Goal: Task Accomplishment & Management: Complete application form

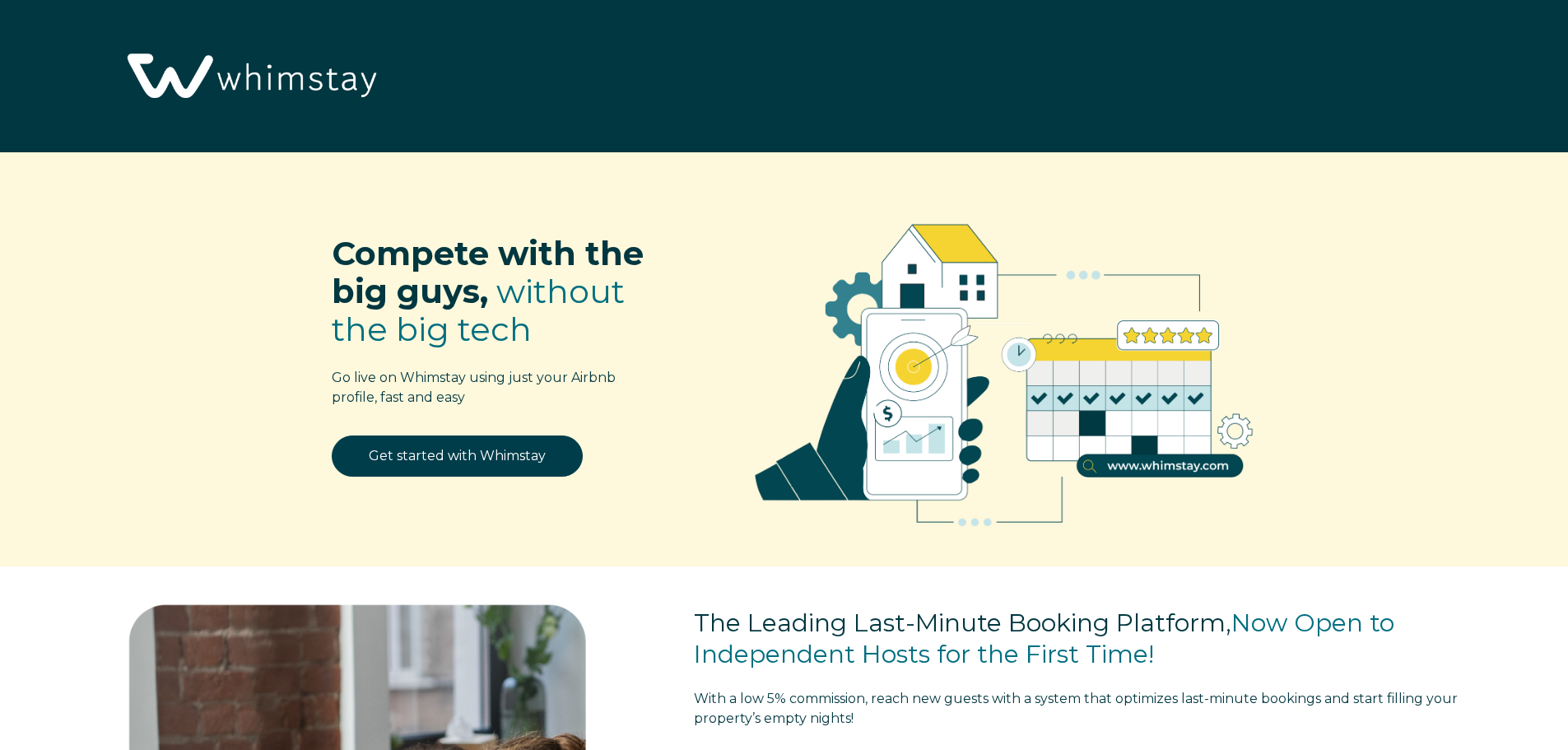
select select "HR"
click at [417, 457] on link "Get started with Whimstay" at bounding box center [457, 456] width 251 height 41
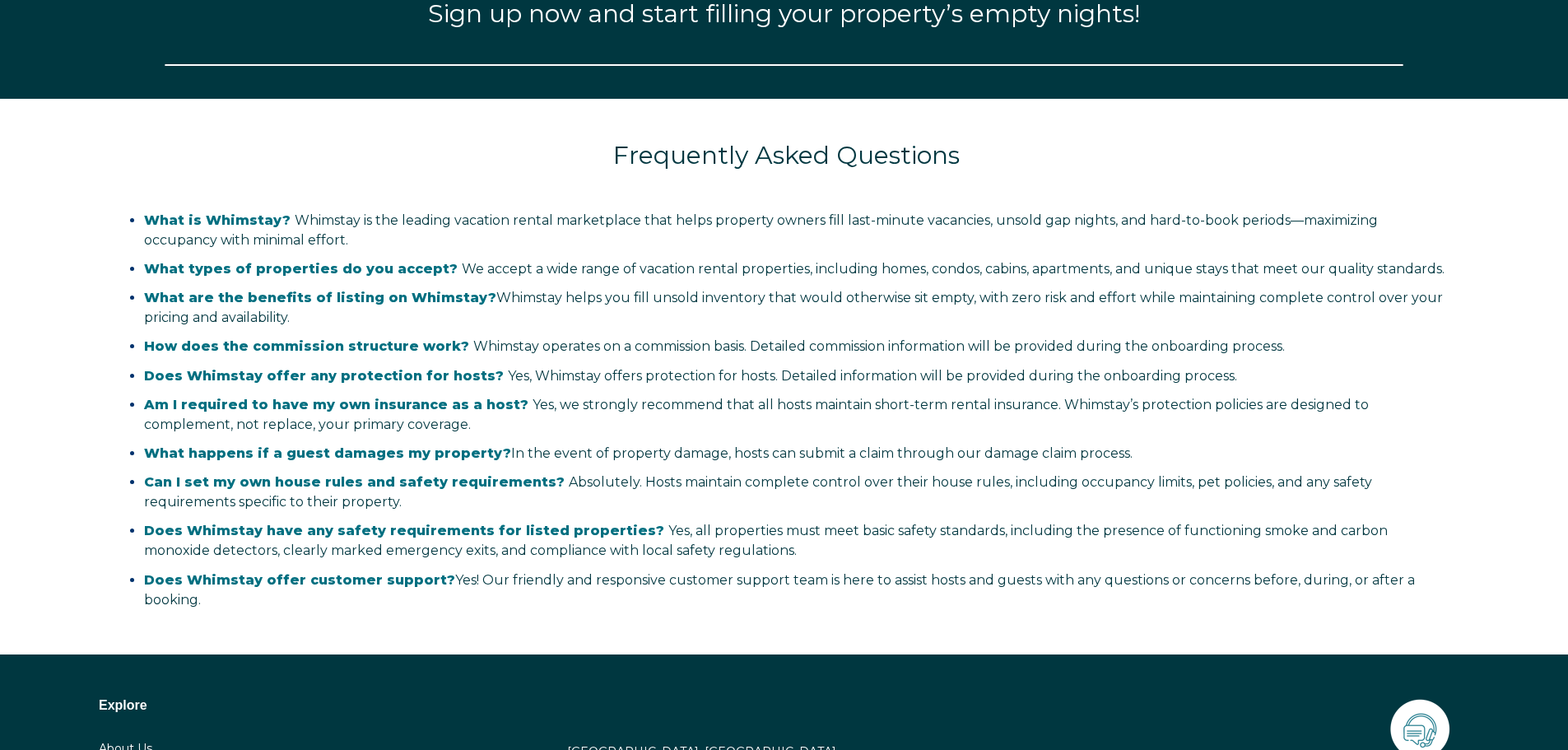
select select "HR"
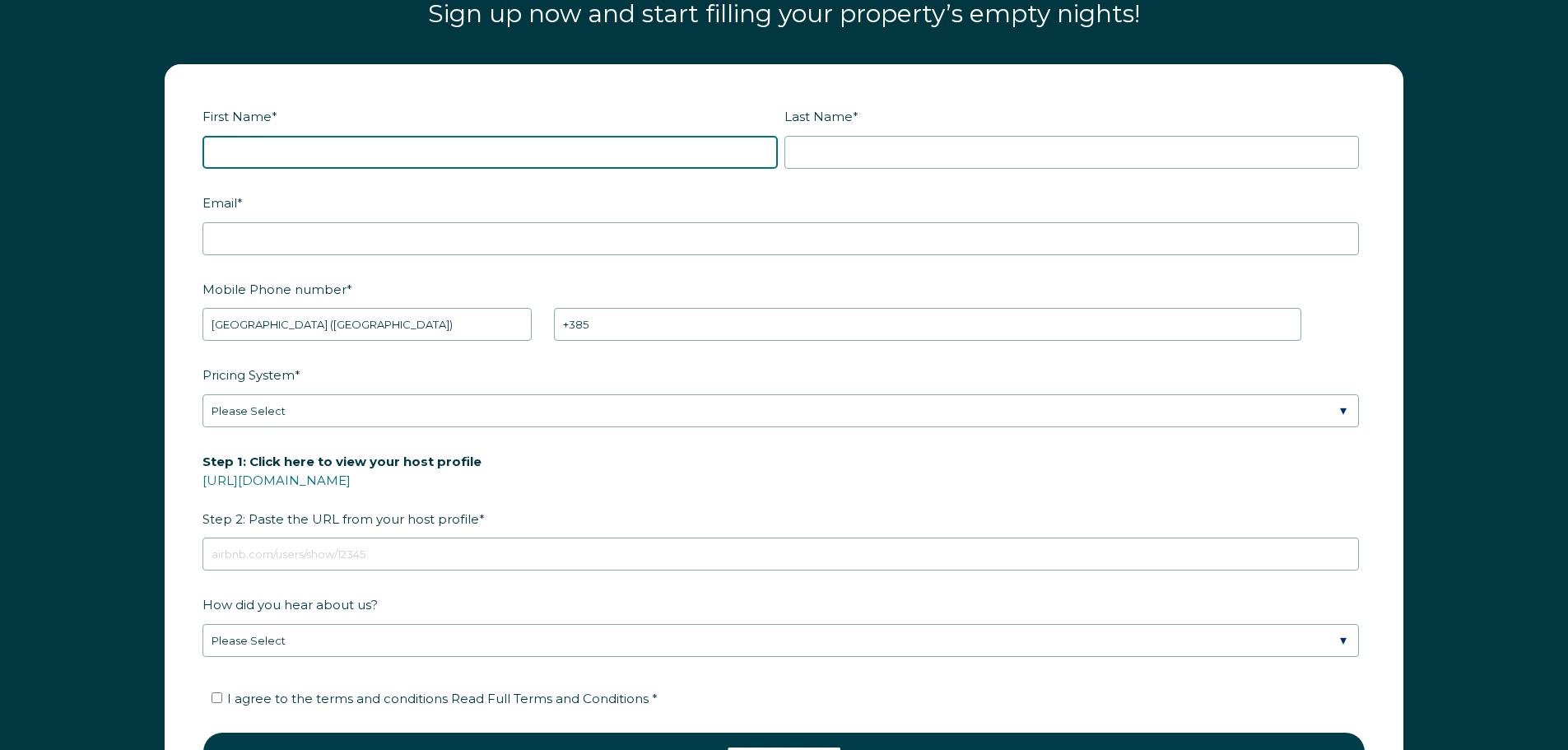
click at [279, 149] on input "First Name *" at bounding box center [490, 152] width 575 height 33
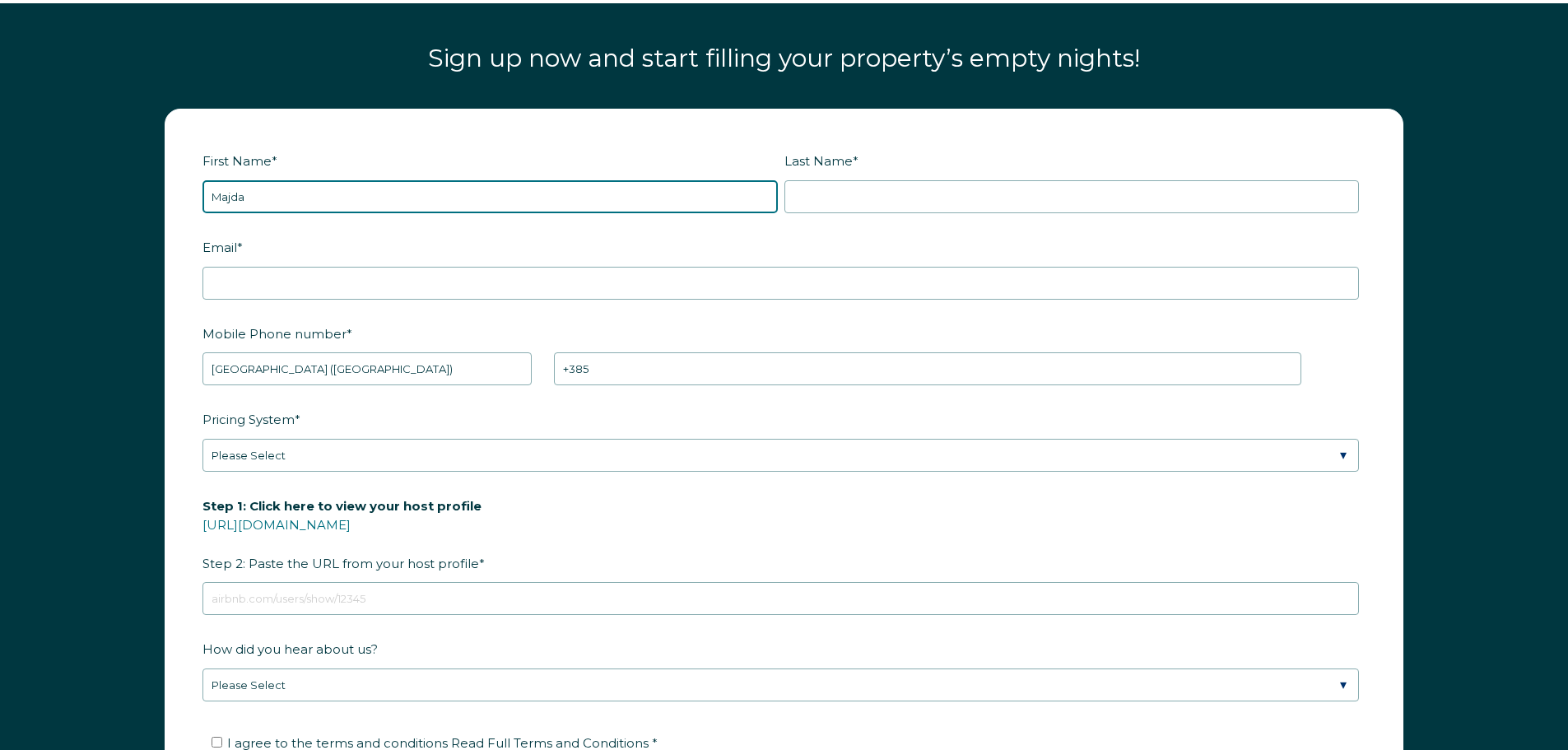
scroll to position [2269, 0]
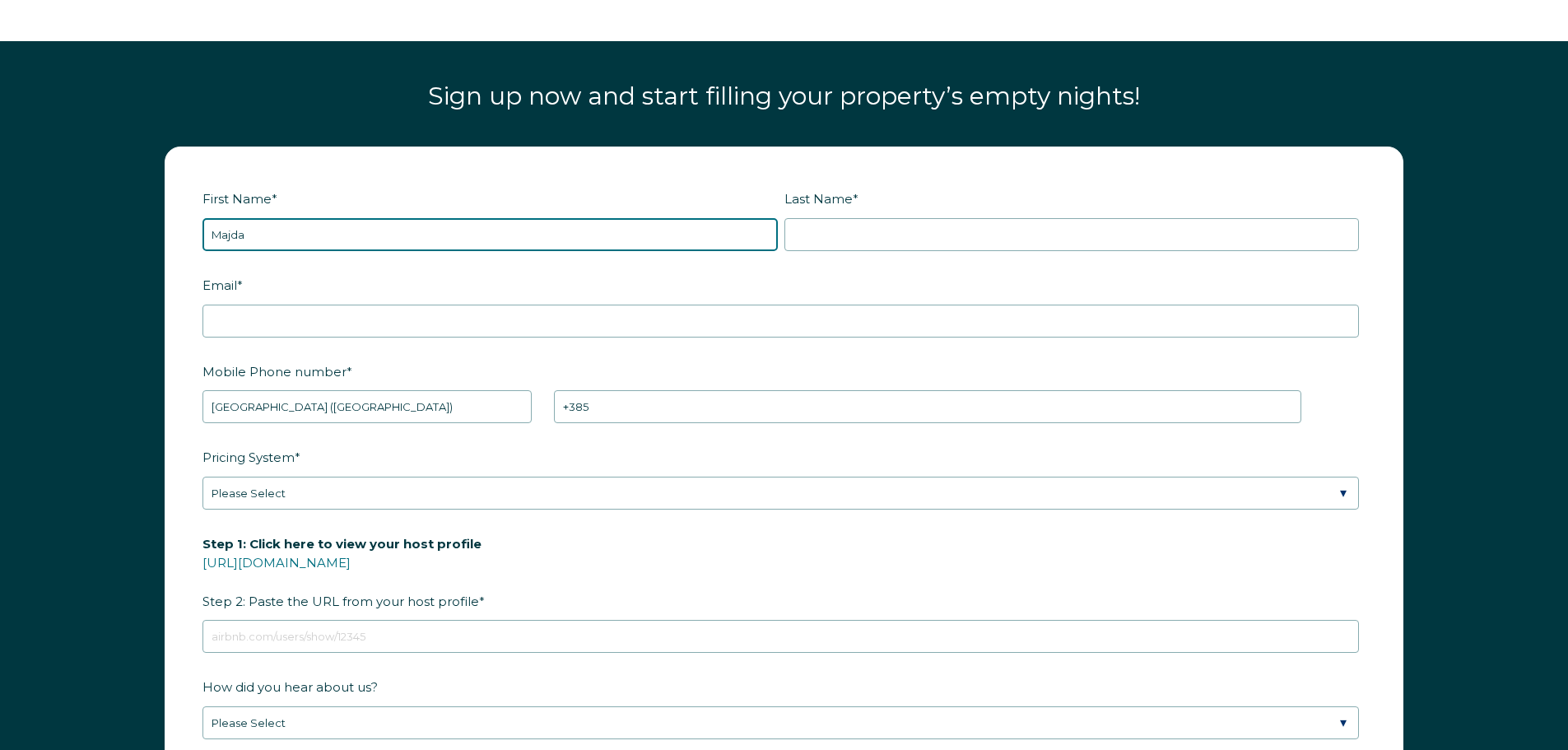
type input "Majda"
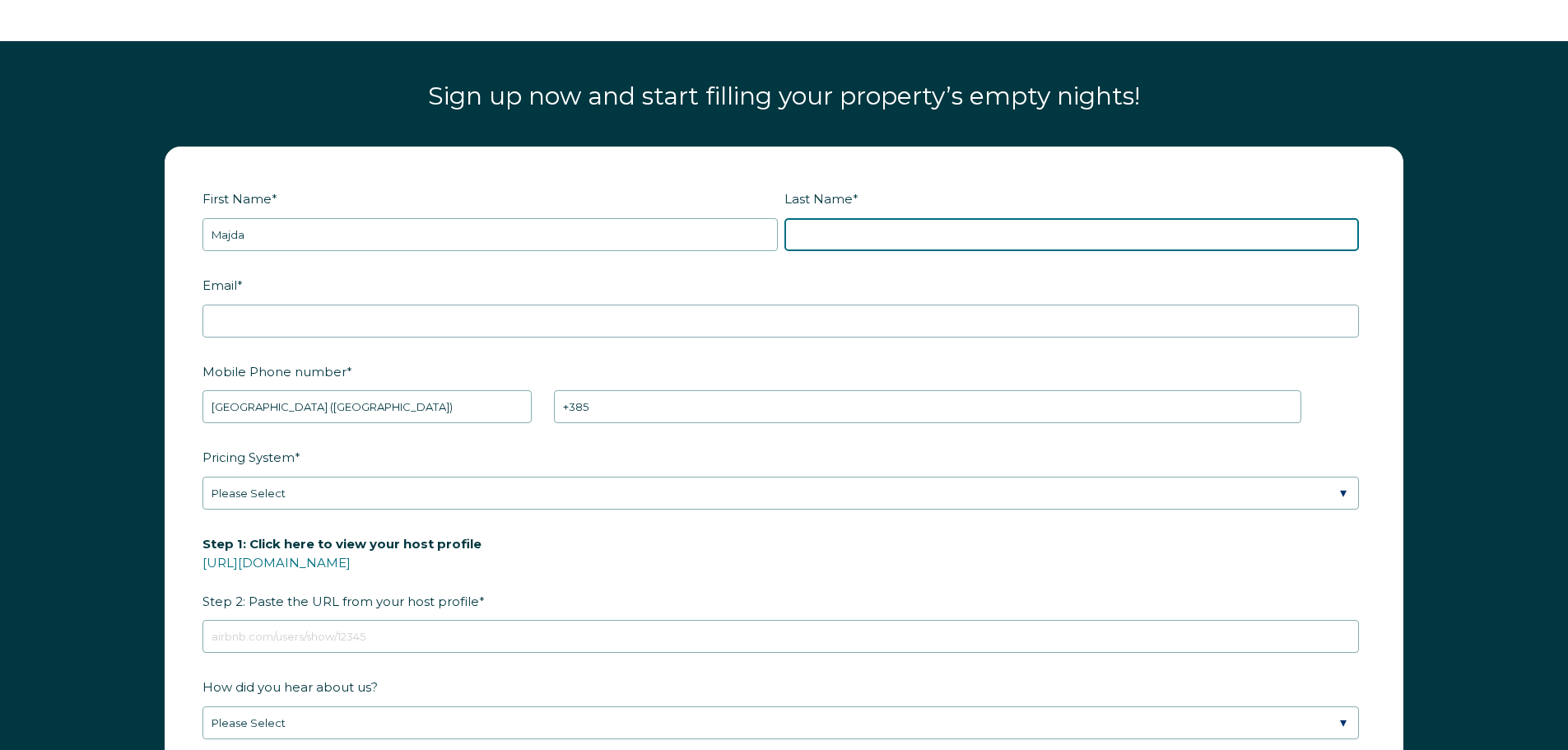
click at [850, 233] on input "Last Name *" at bounding box center [1072, 235] width 575 height 33
type input "Sarson"
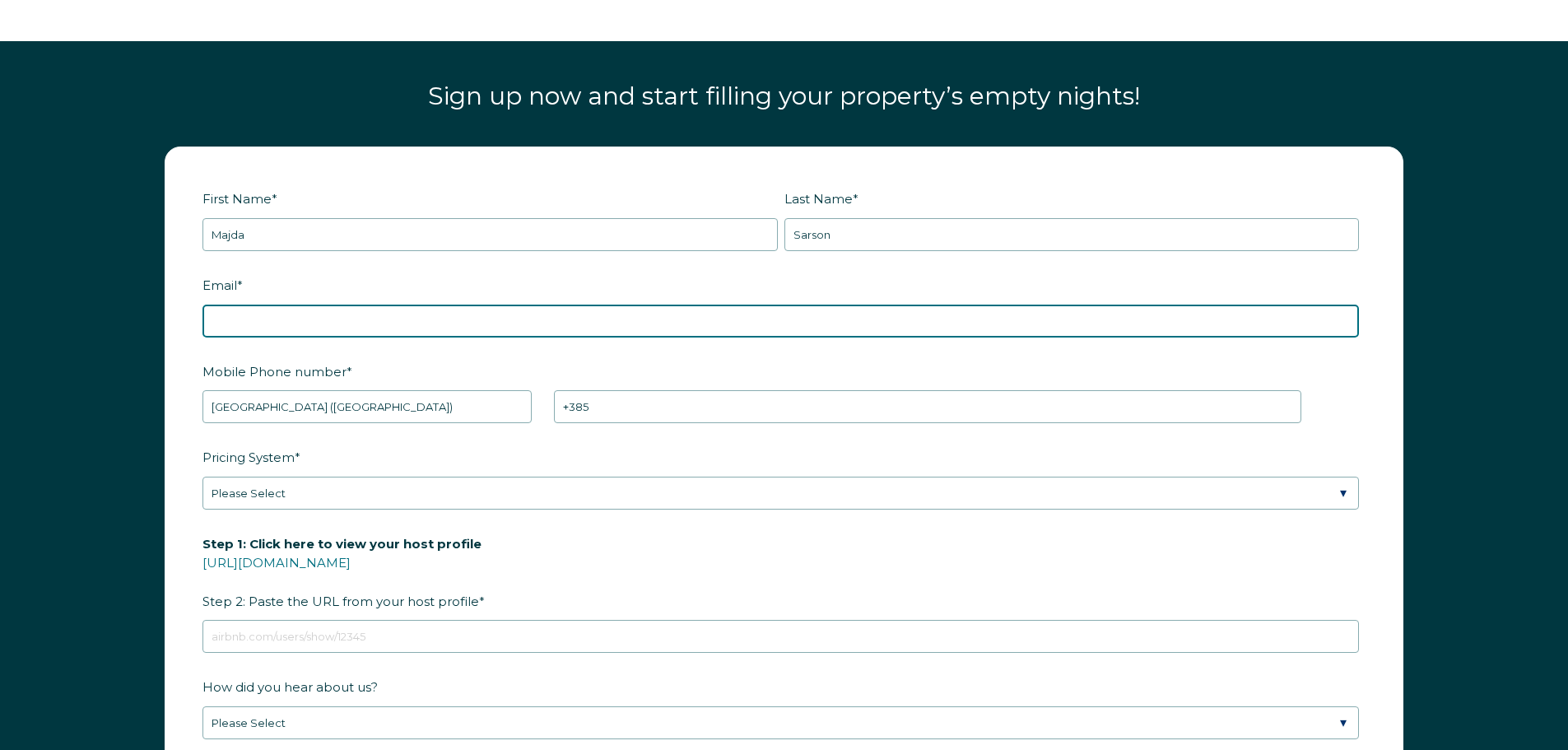
click at [396, 314] on input "Email *" at bounding box center [780, 321] width 1157 height 33
type input "casamayren@gmail.com"
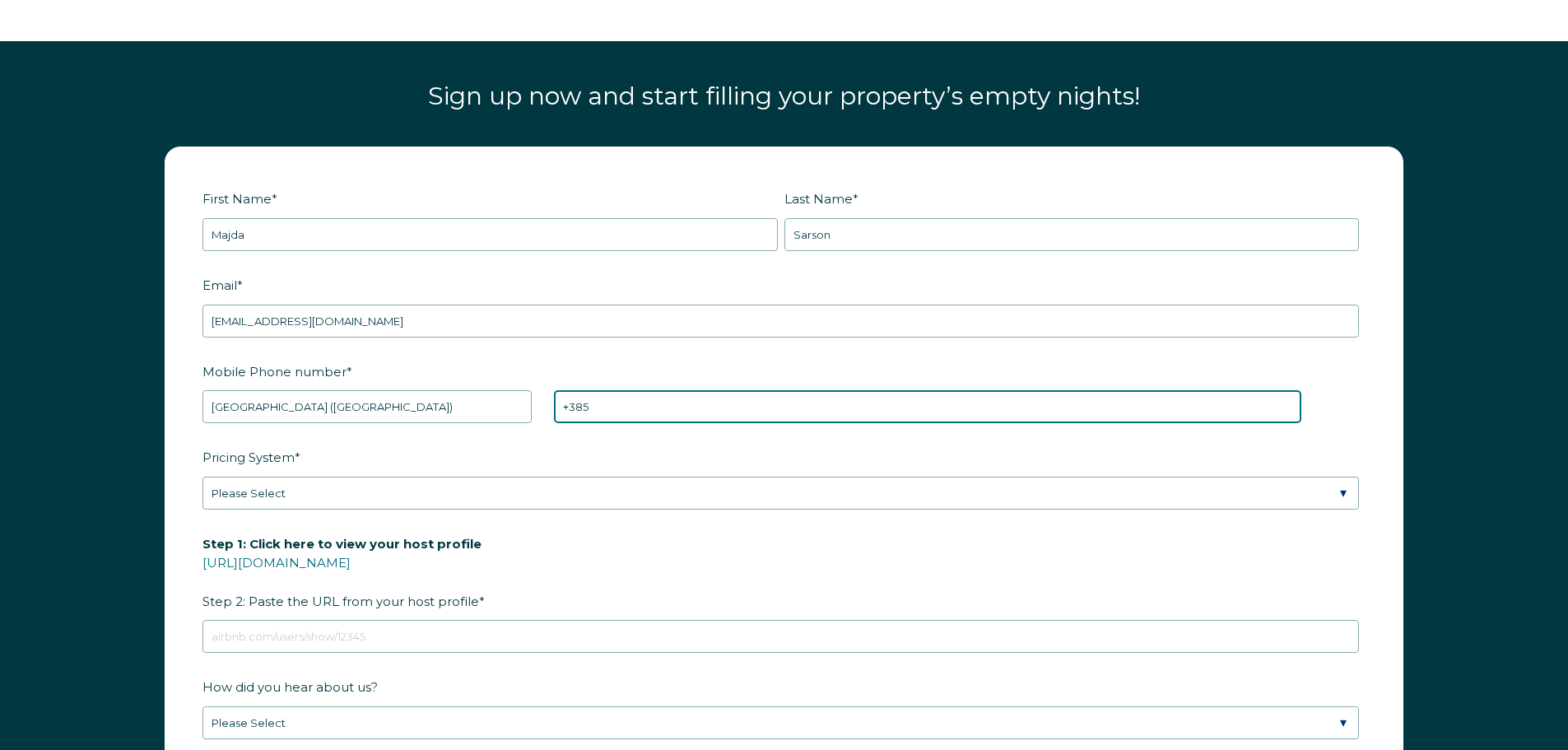
click at [672, 405] on input "+385" at bounding box center [928, 407] width 748 height 33
type input "+385 917655930"
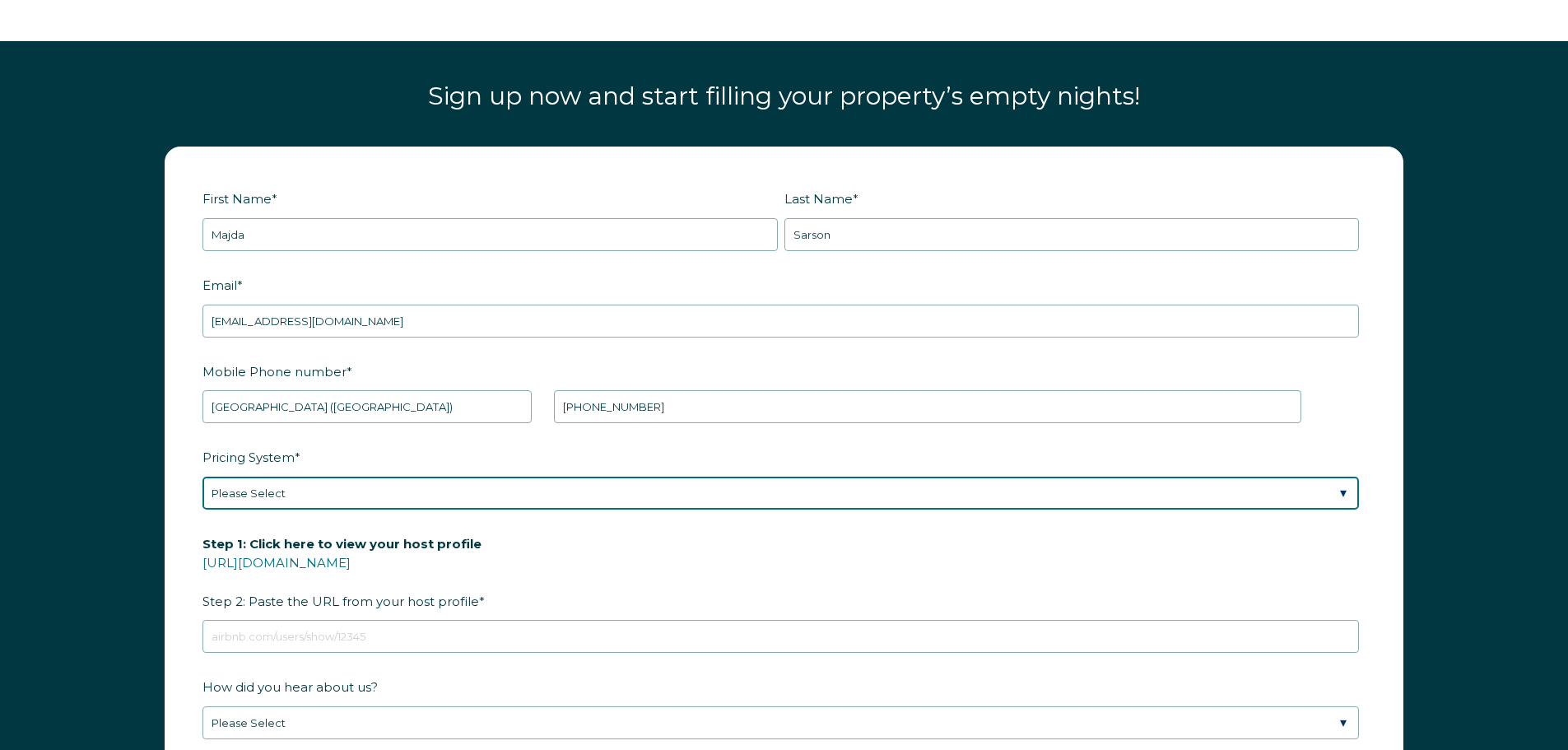
click at [279, 489] on select "Please Select Manual Airbnb Smart Pricing PriceLabs Wheelhouse Beyond Pricing 3…" at bounding box center [780, 494] width 1157 height 33
select select "Manual"
click at [202, 477] on select "Please Select Manual Airbnb Smart Pricing PriceLabs Wheelhouse Beyond Pricing 3…" at bounding box center [780, 494] width 1157 height 33
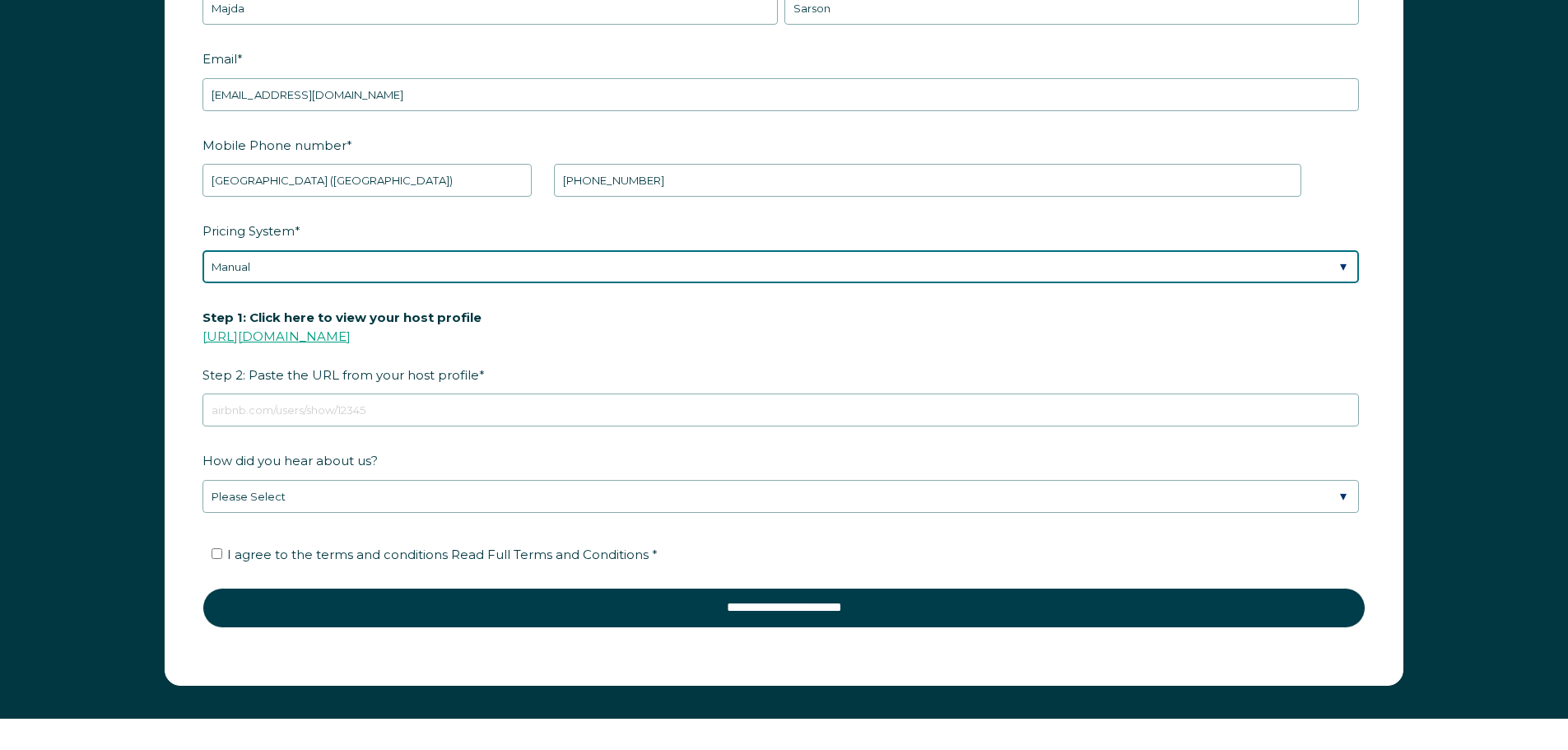
scroll to position [2515, 0]
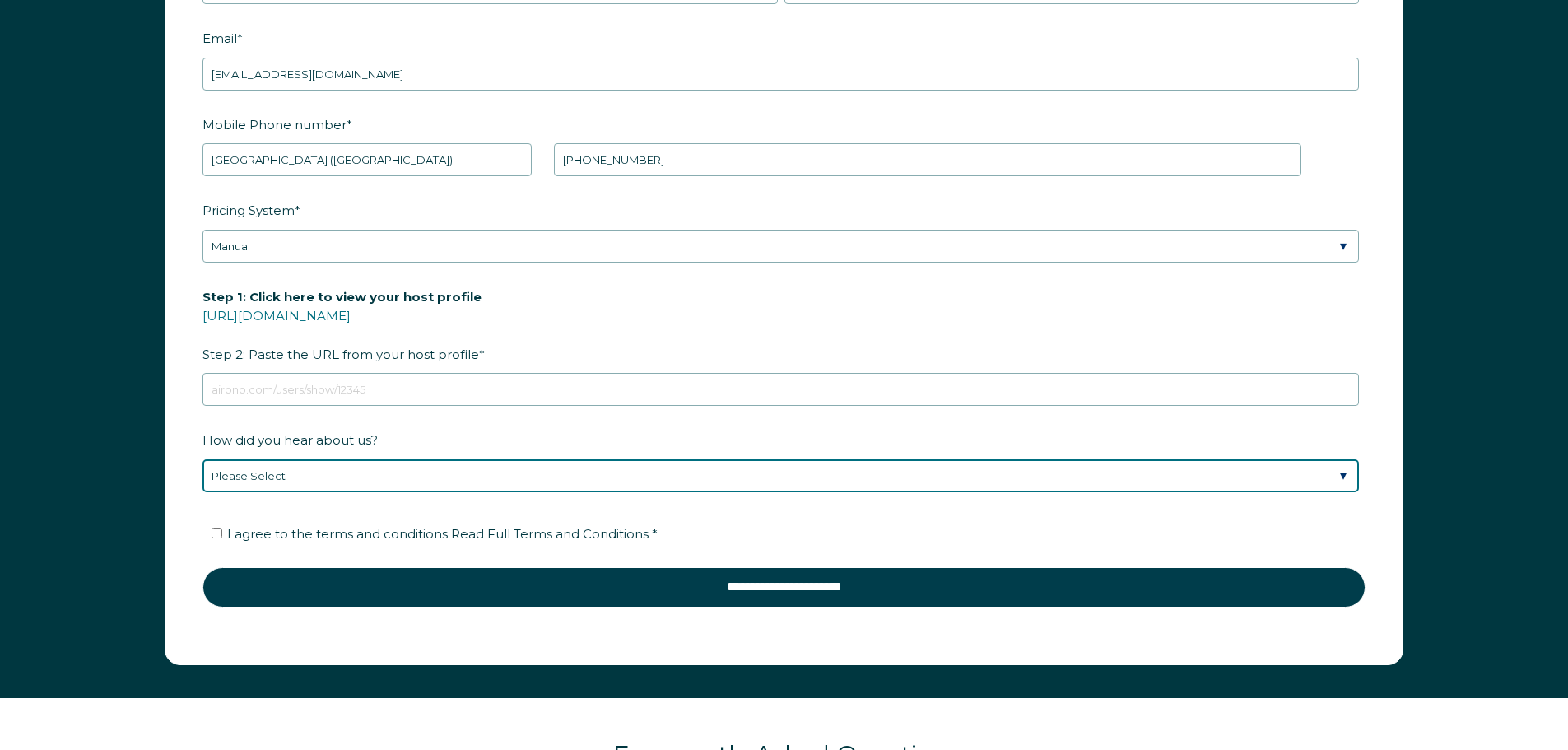
click at [350, 480] on select "Please Select Discovered Whimstay at an event or conference Found Whimstay thro…" at bounding box center [780, 476] width 1157 height 33
select select "Social Media"
click at [202, 459] on select "Please Select Discovered Whimstay at an event or conference Found Whimstay thro…" at bounding box center [780, 476] width 1157 height 33
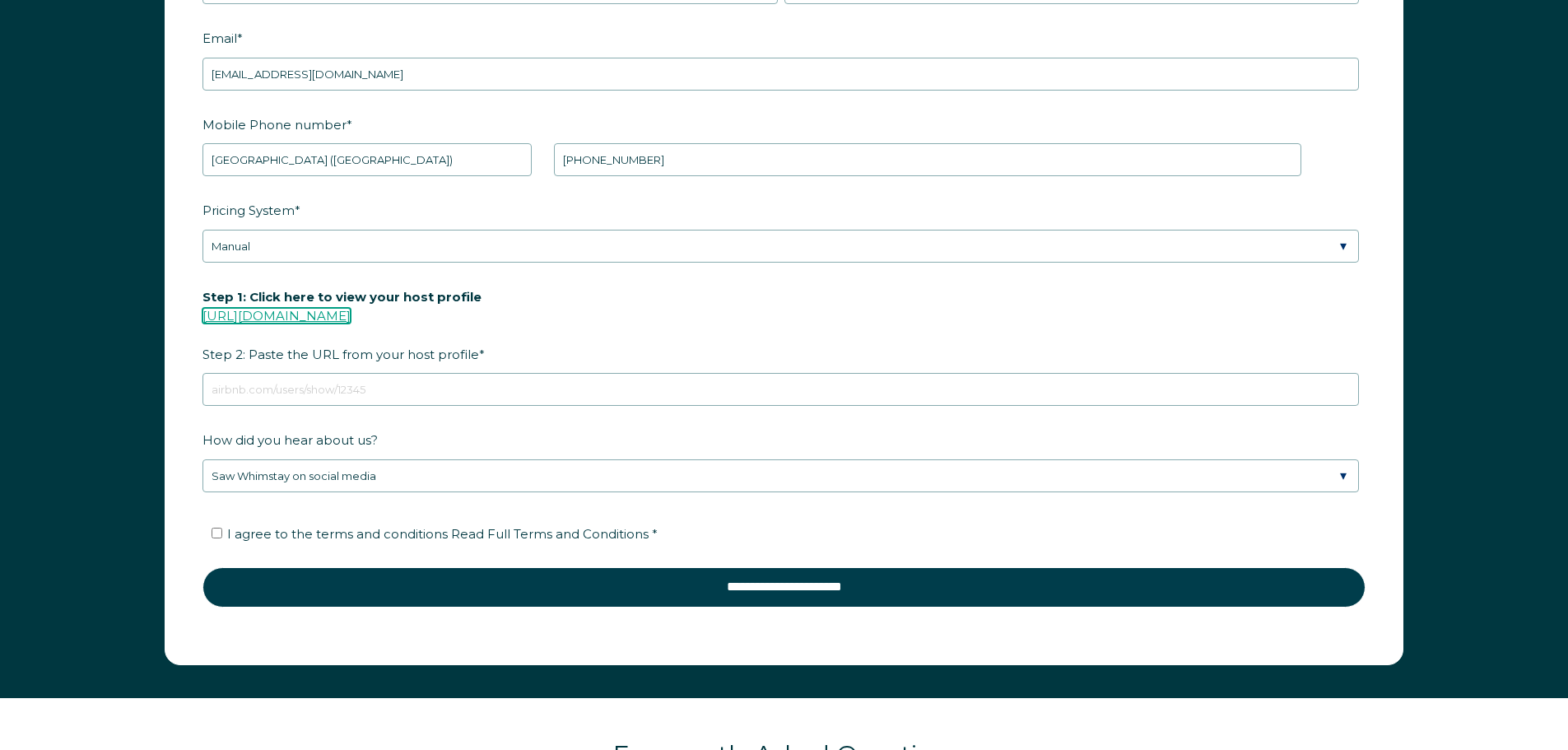
click at [350, 316] on link "[URL][DOMAIN_NAME]" at bounding box center [276, 316] width 148 height 16
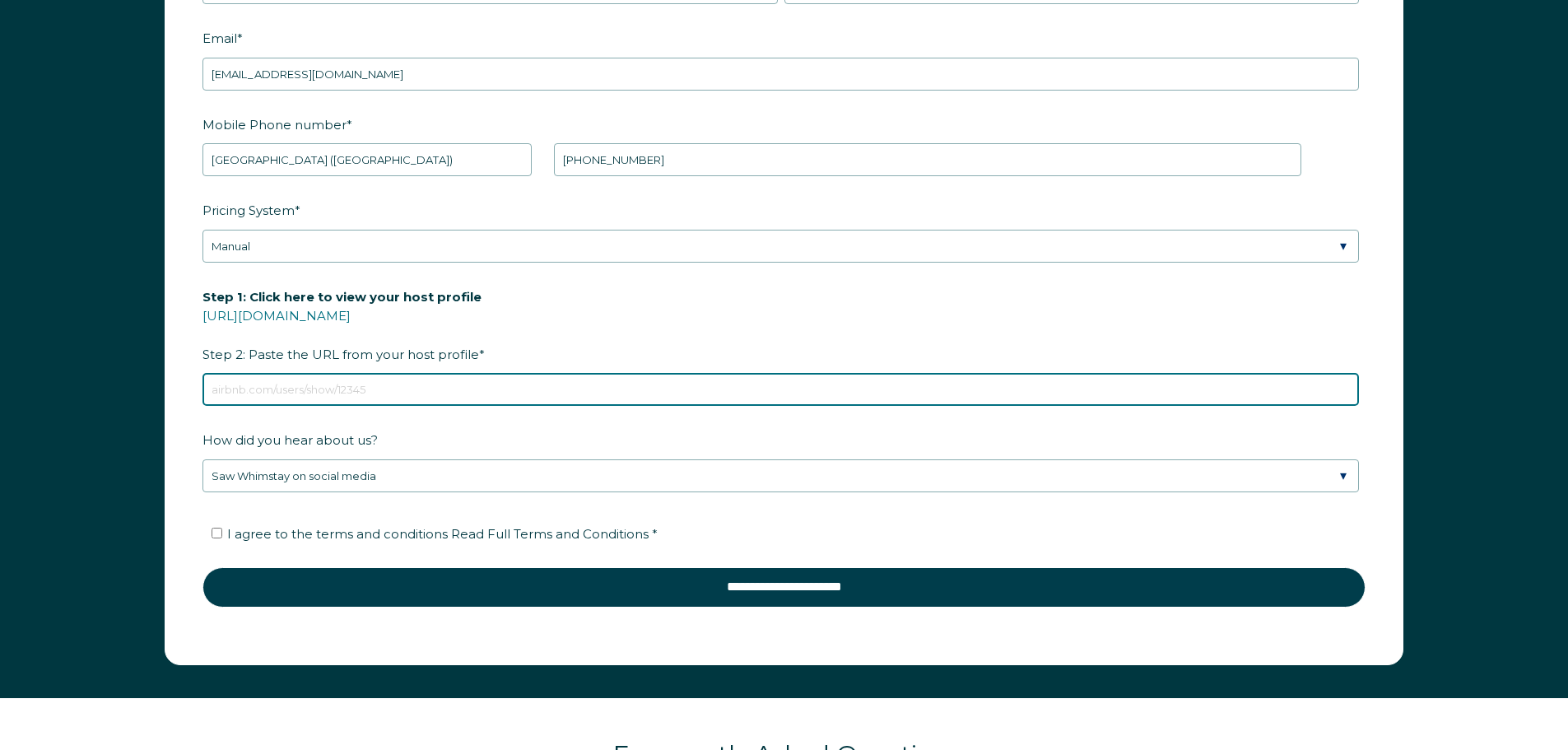
paste input "https://hr.airbnb.com/hosting/listings/editor/1488613870862003968/details/photo…"
drag, startPoint x: 729, startPoint y: 396, endPoint x: 180, endPoint y: 378, distance: 549.3
click at [180, 378] on form "First Name * Majda Last Name * Sarson RBO Token Company ID Referrer Code Dialer…" at bounding box center [784, 282] width 1237 height 764
paste input "view-your-space"
type input "https://hr.airbnb.com/hosting/listings/editor/1488613870862003968/view-your-spa…"
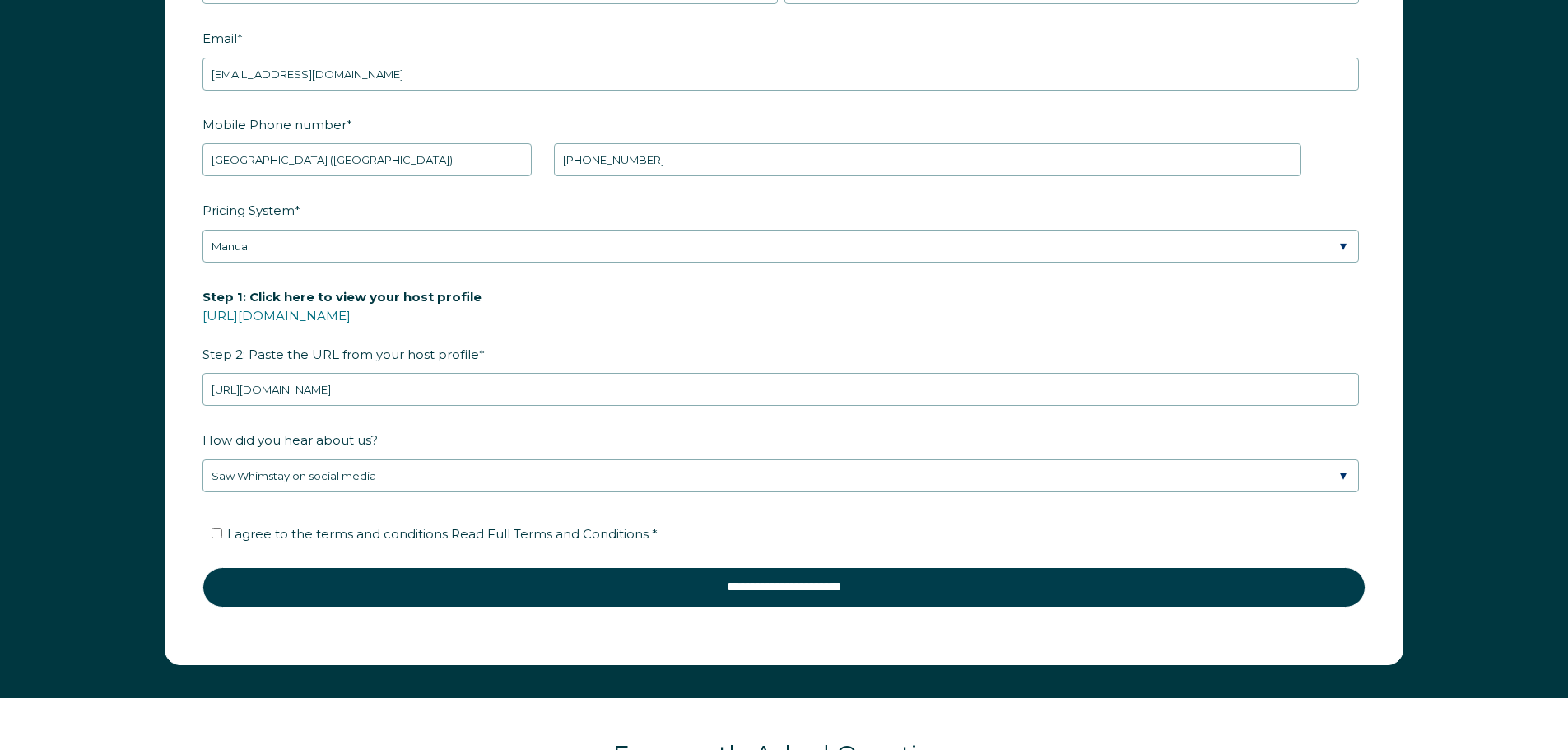
click at [697, 438] on label "How did you hear about us?" at bounding box center [784, 440] width 1164 height 28
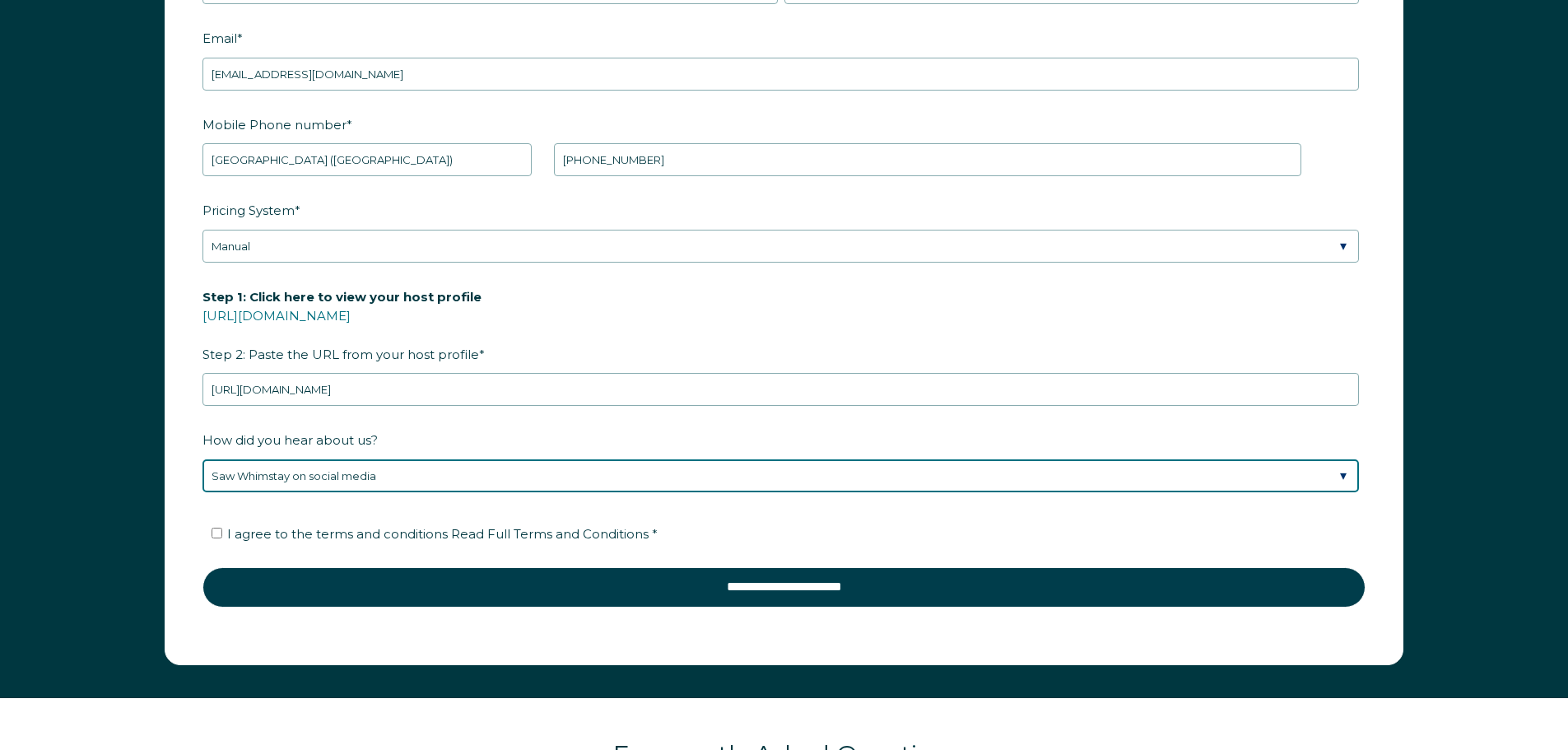
click at [697, 459] on select "Please Select Discovered Whimstay at an event or conference Found Whimstay thro…" at bounding box center [780, 476] width 1157 height 33
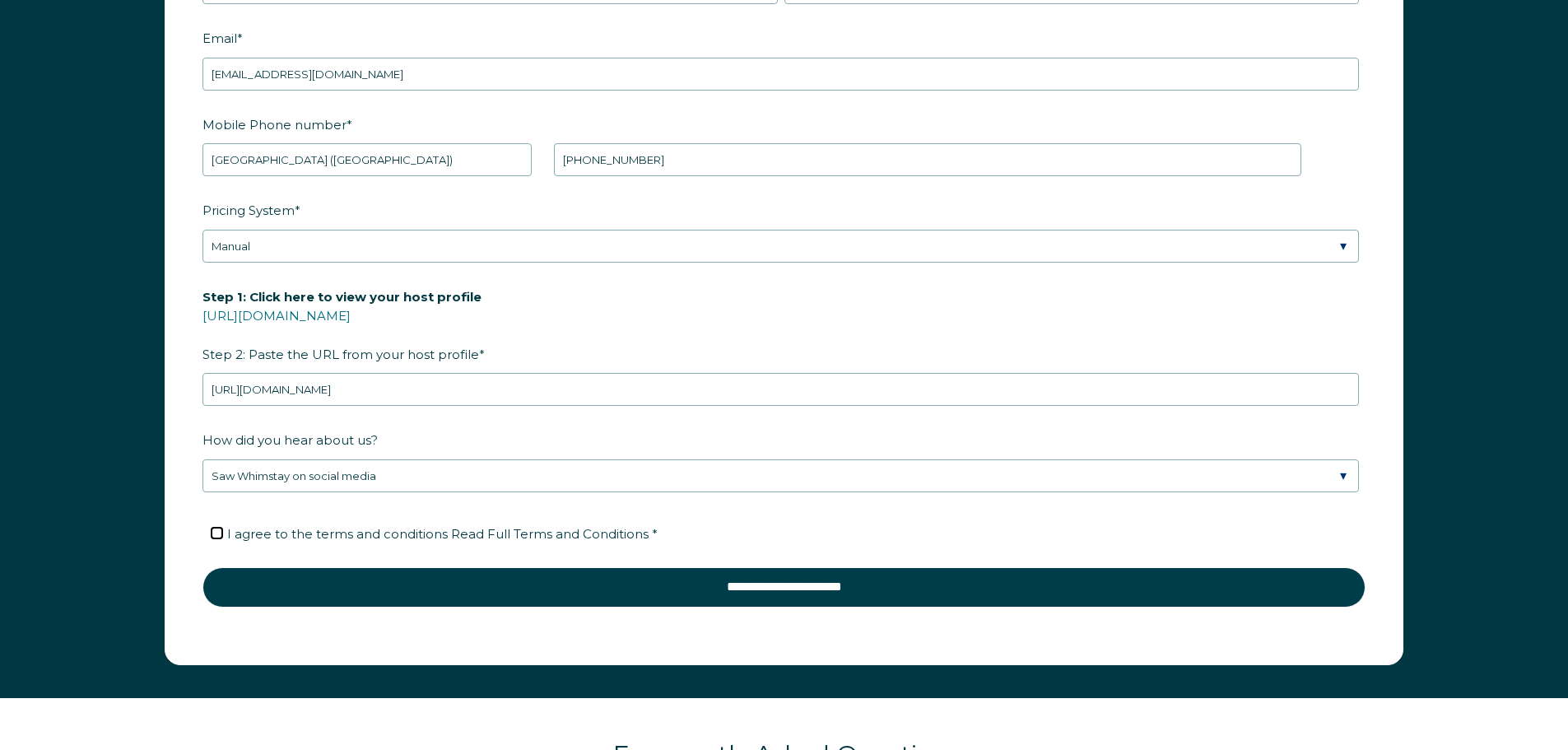
click at [217, 532] on input "I agree to the terms and conditions Read Full Terms and Conditions *" at bounding box center [217, 533] width 11 height 11
checkbox input "true"
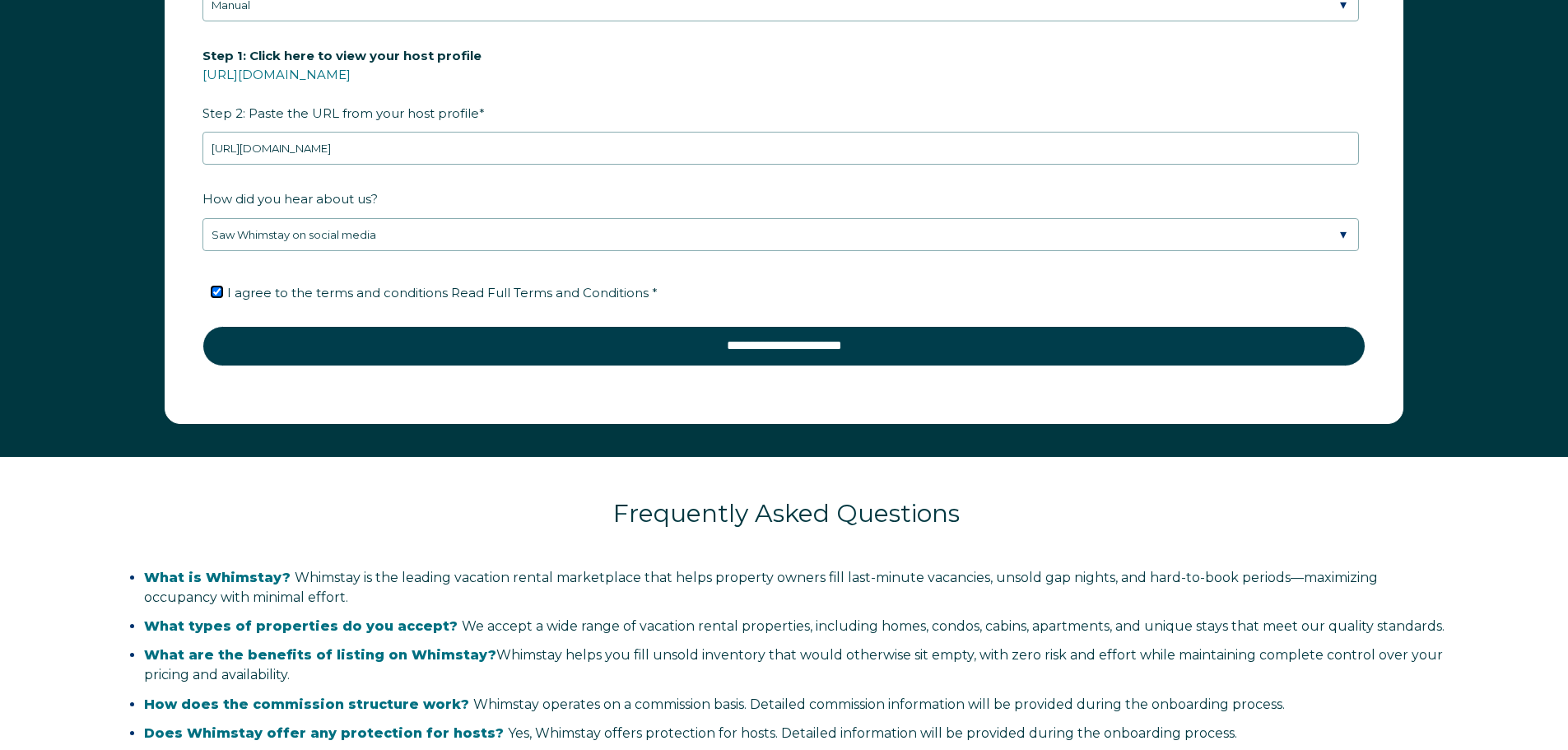
scroll to position [2680, 0]
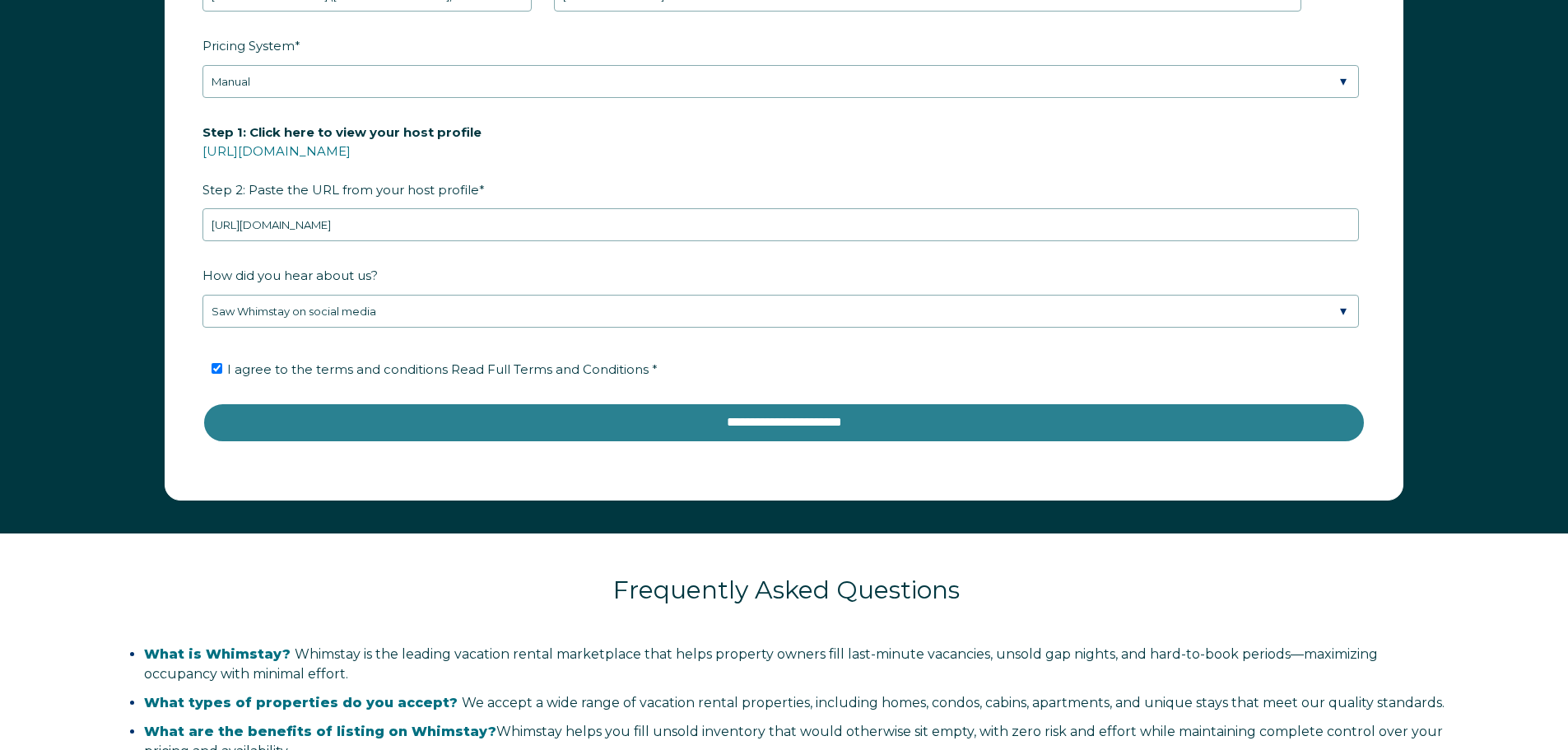
click at [726, 426] on input "**********" at bounding box center [784, 422] width 1164 height 39
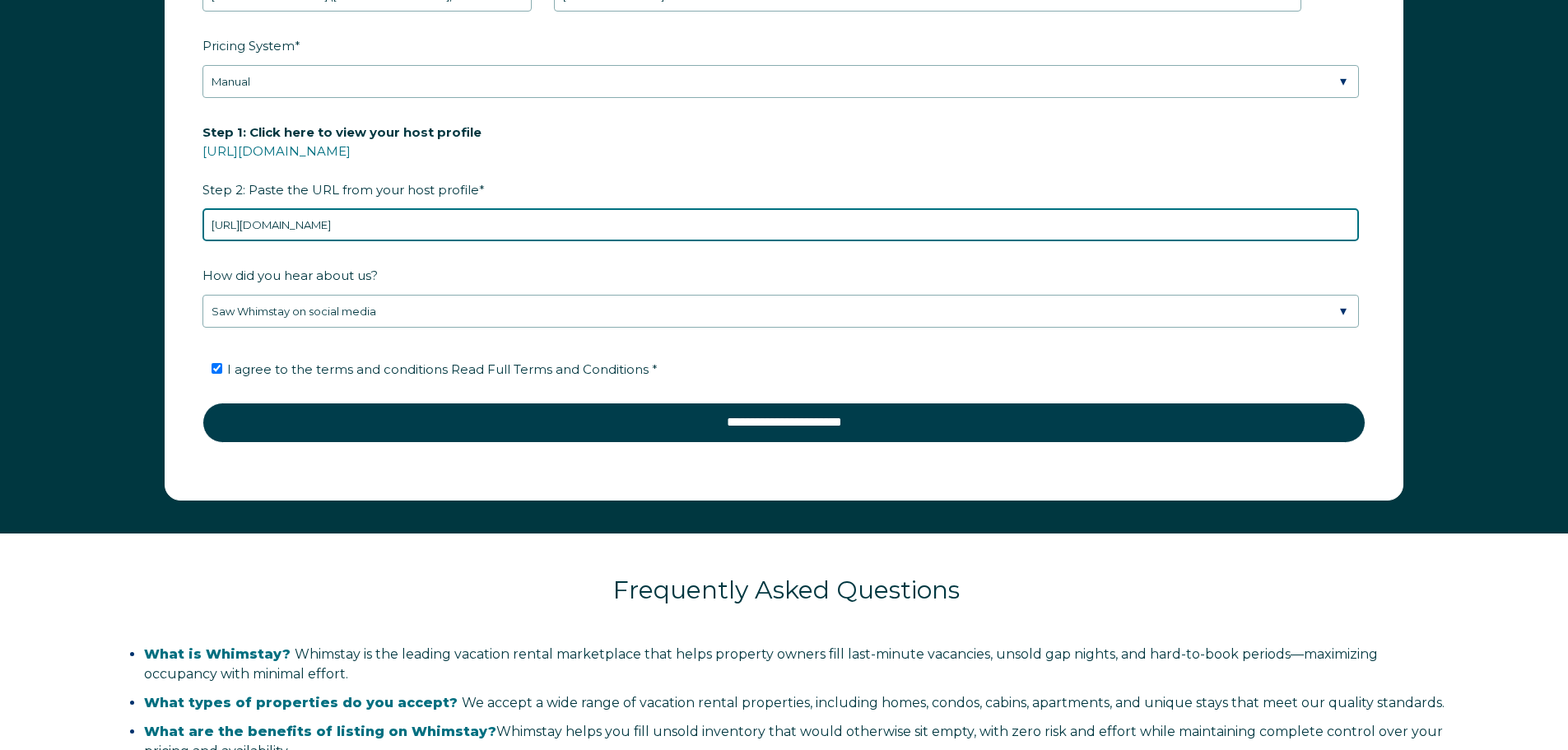
drag, startPoint x: 694, startPoint y: 229, endPoint x: 570, endPoint y: 220, distance: 124.3
click at [570, 220] on input "https://hr.airbnb.com/hosting/listings/editor/1488613870862003968/view-your-spa…" at bounding box center [780, 225] width 1157 height 33
click at [650, 222] on input "https://hr.airbnb.com/hosting/listings/editor/1488613870862003968/view-your-spa…" at bounding box center [780, 225] width 1157 height 33
drag, startPoint x: 678, startPoint y: 226, endPoint x: 202, endPoint y: 207, distance: 476.4
click at [202, 207] on div "Step 1: Click here to view your host profile https://www.airbnb.com/users/show/…" at bounding box center [784, 180] width 1164 height 125
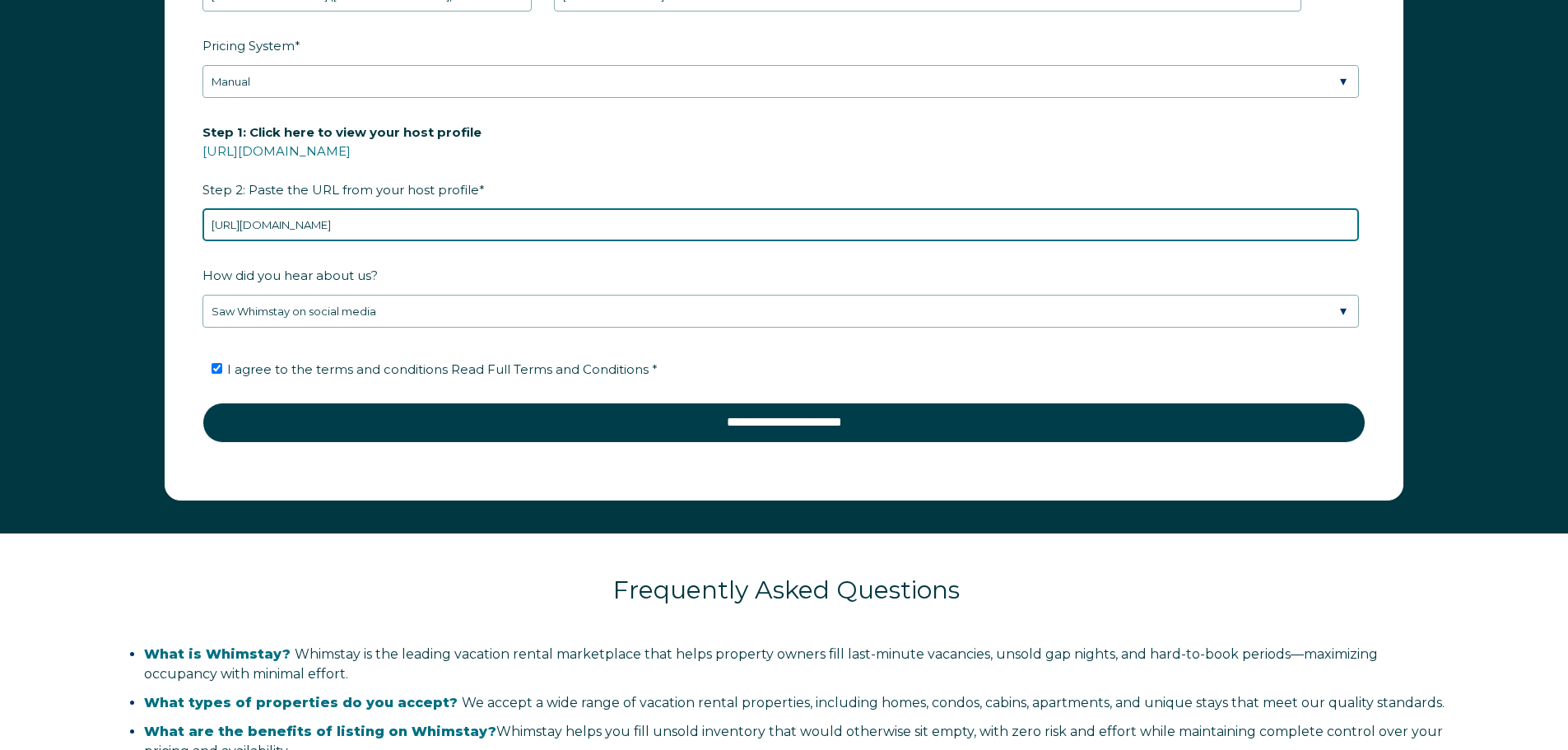
paste input "details/photo-tour"
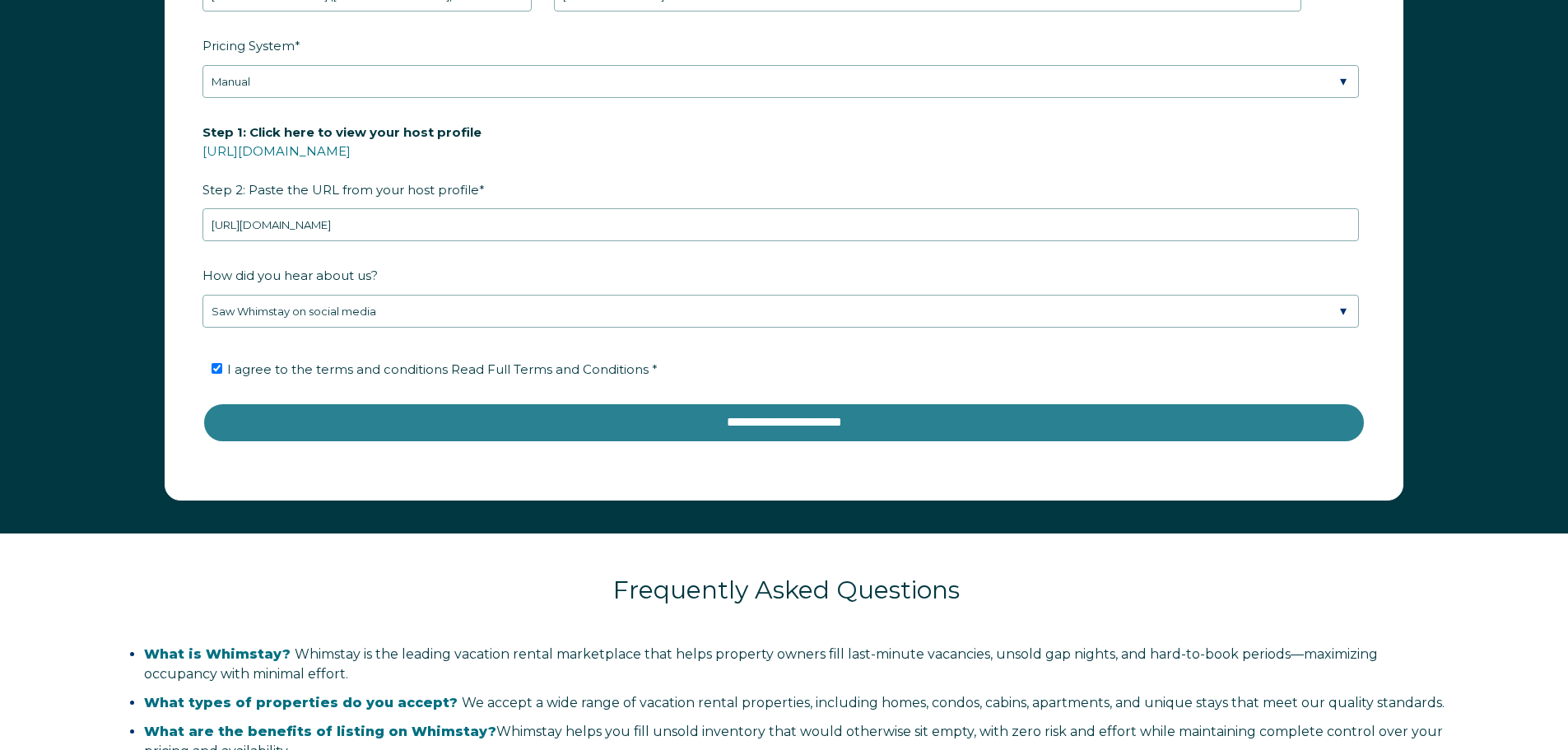
click at [688, 412] on input "**********" at bounding box center [784, 422] width 1164 height 39
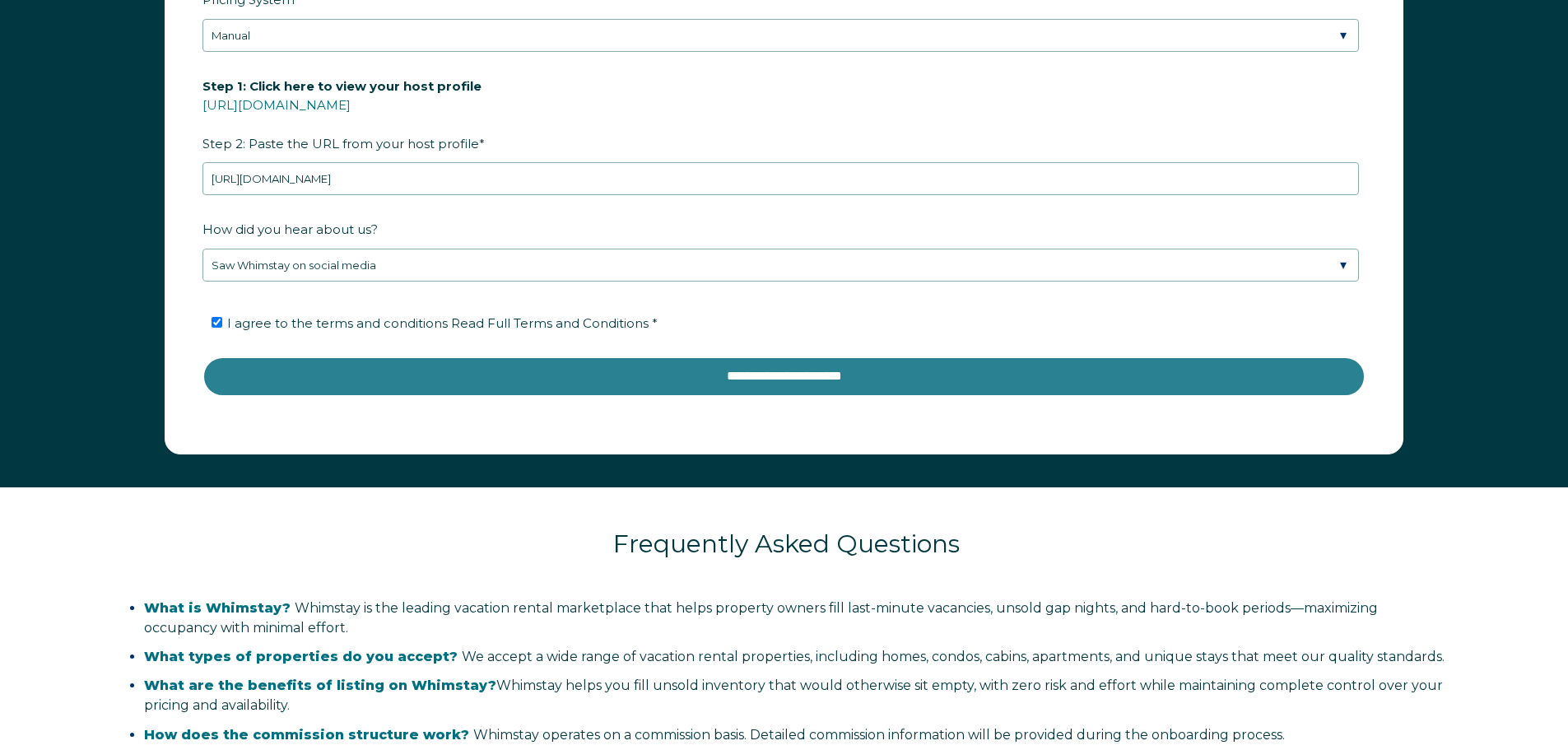
scroll to position [2724, 0]
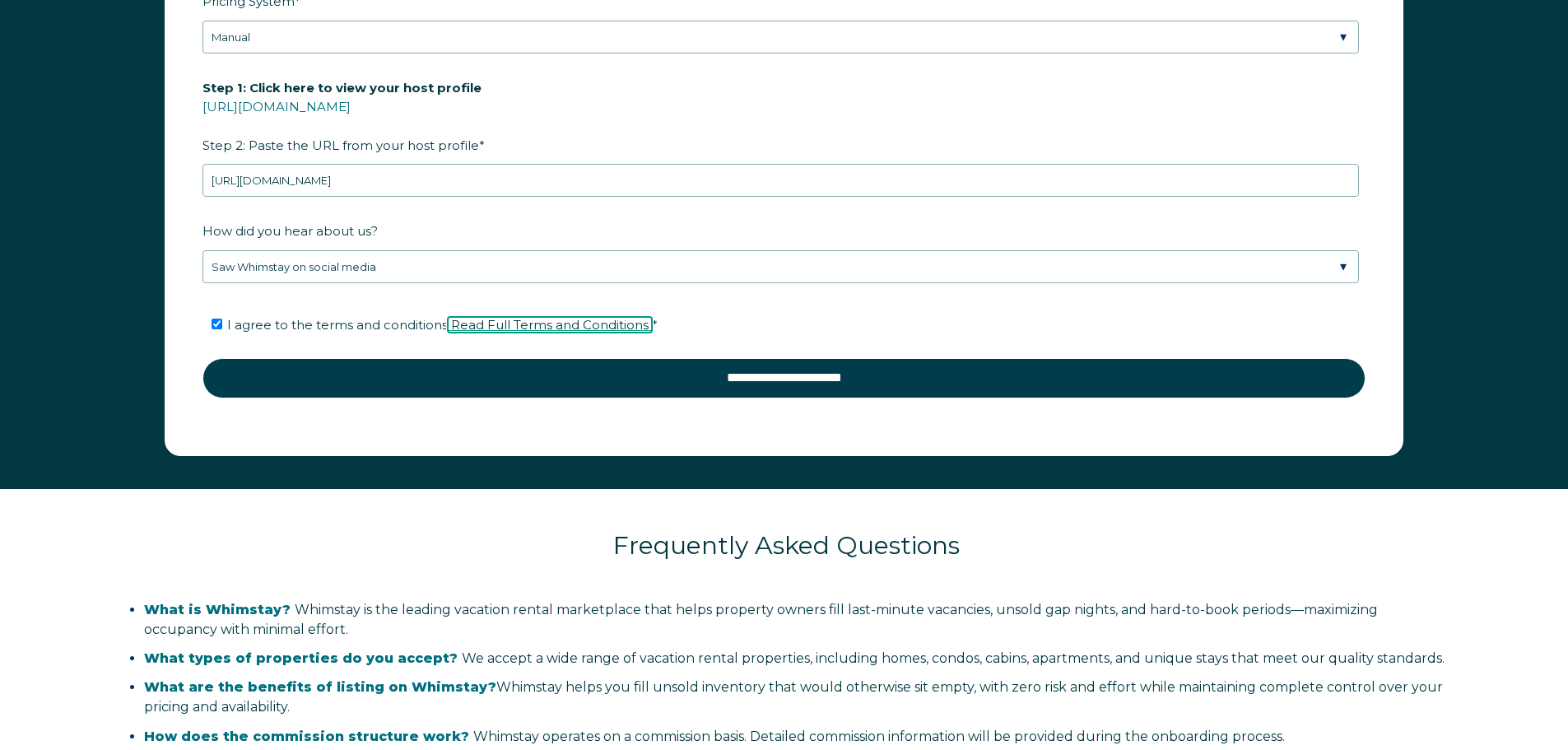
click at [510, 327] on span "Read Full Terms and Conditions" at bounding box center [549, 325] width 197 height 16
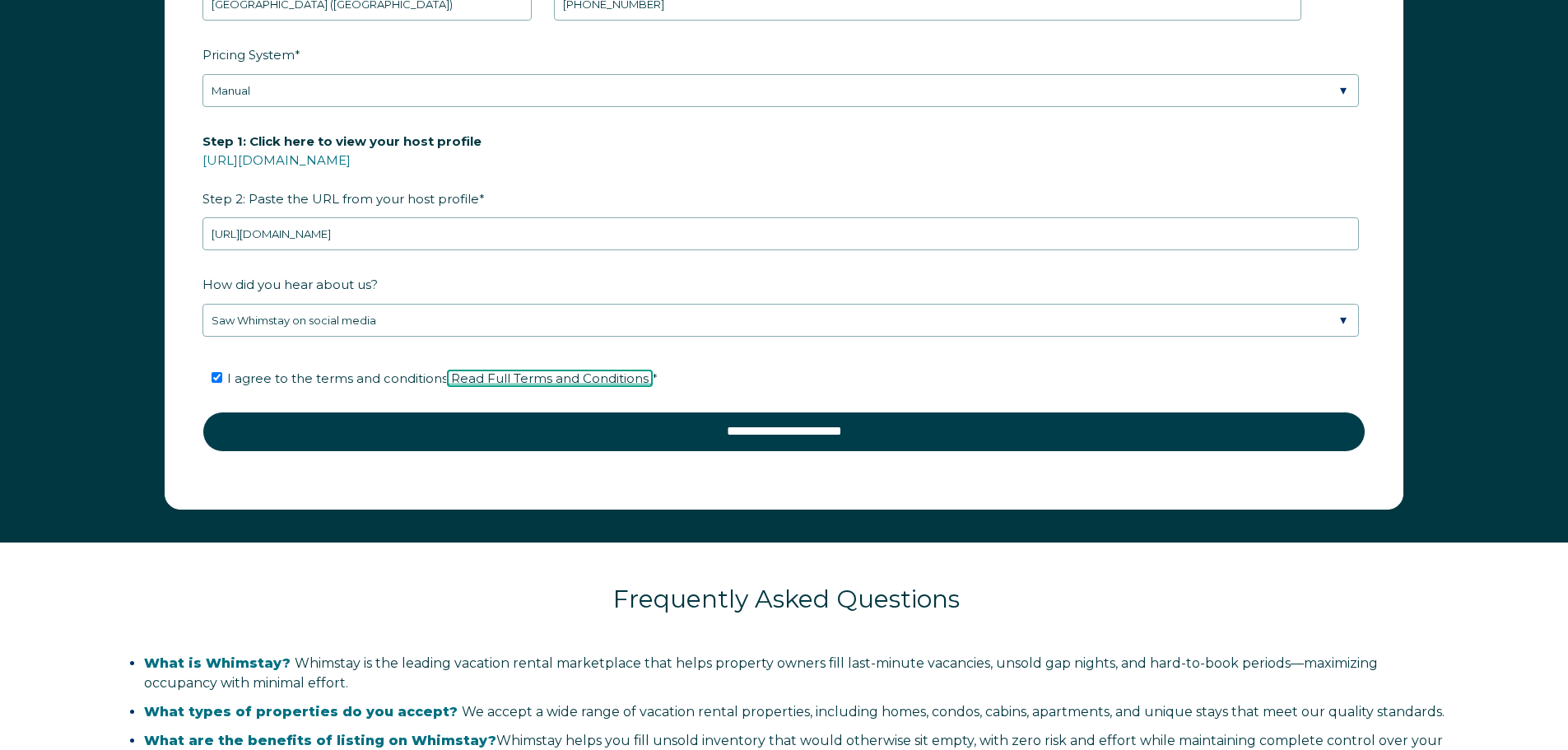
scroll to position [2643, 0]
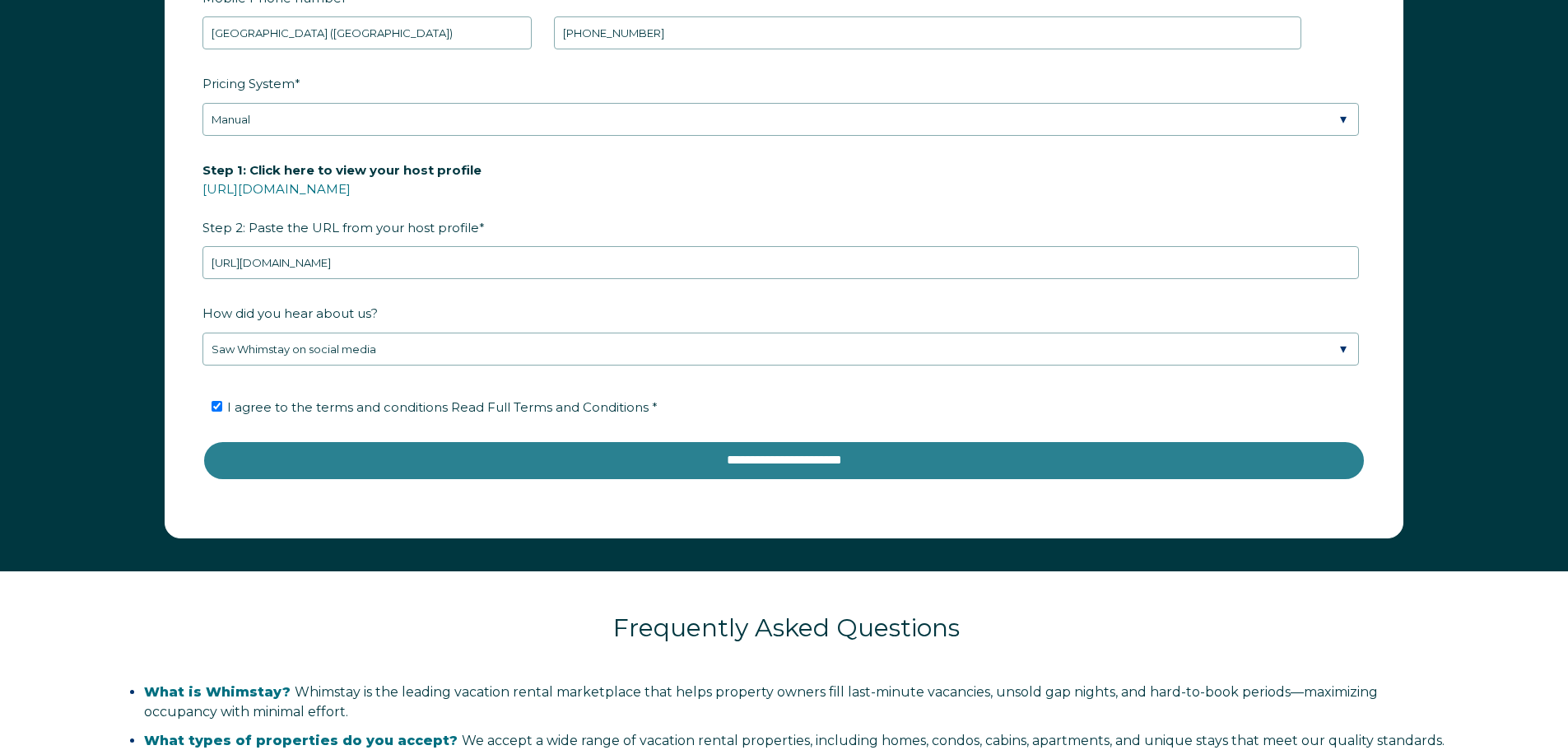
click at [703, 455] on input "**********" at bounding box center [784, 460] width 1164 height 39
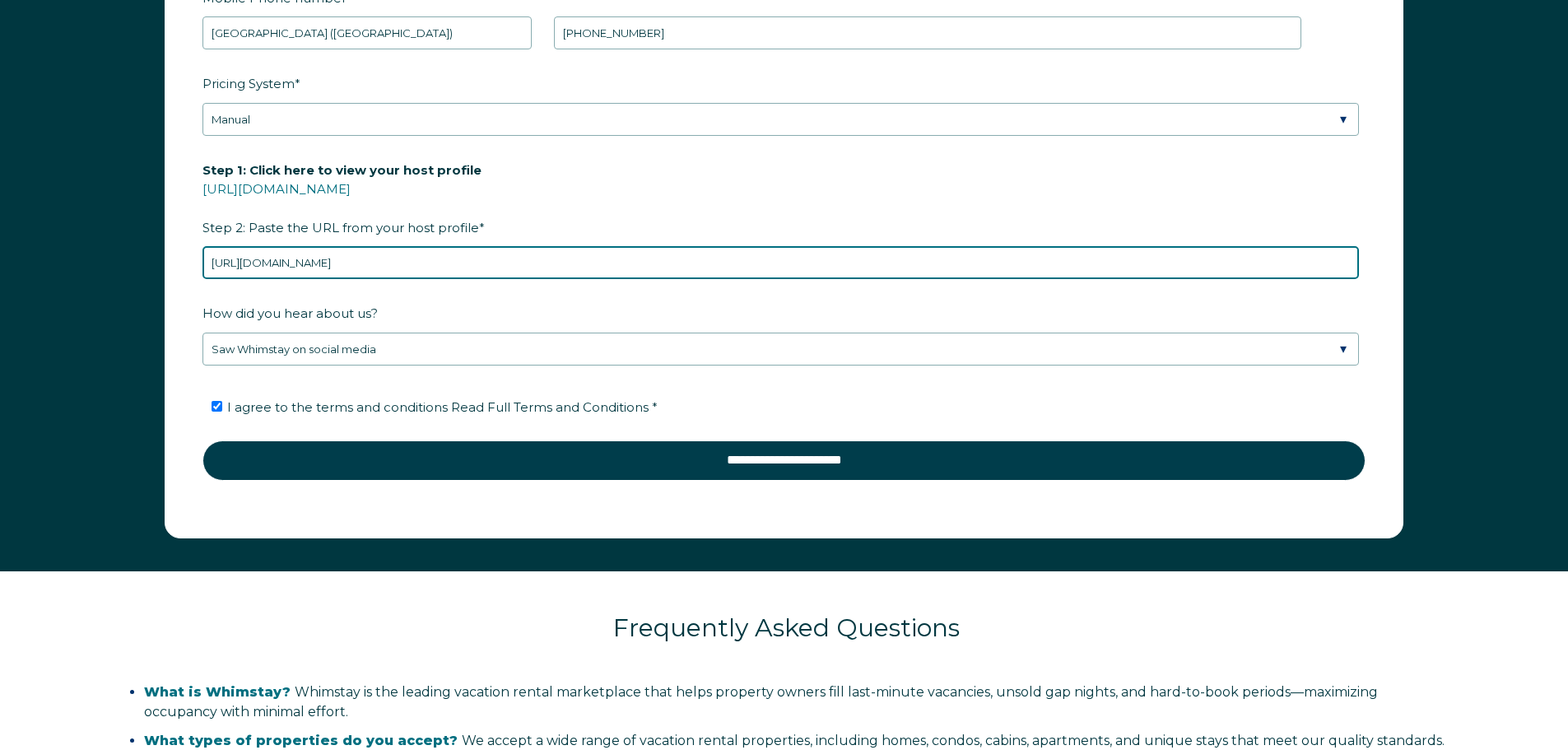
drag, startPoint x: 723, startPoint y: 263, endPoint x: 207, endPoint y: 262, distance: 516.0
click at [207, 262] on input "https://hr.airbnb.com/hosting/listings/editor/1488613870862003968/details/photo…" at bounding box center [780, 263] width 1157 height 33
paste input "rooms/1488613870862003968?_set_bev_on_new_domain=1725896360_EAYWM2NmZiZjQyZm&so…"
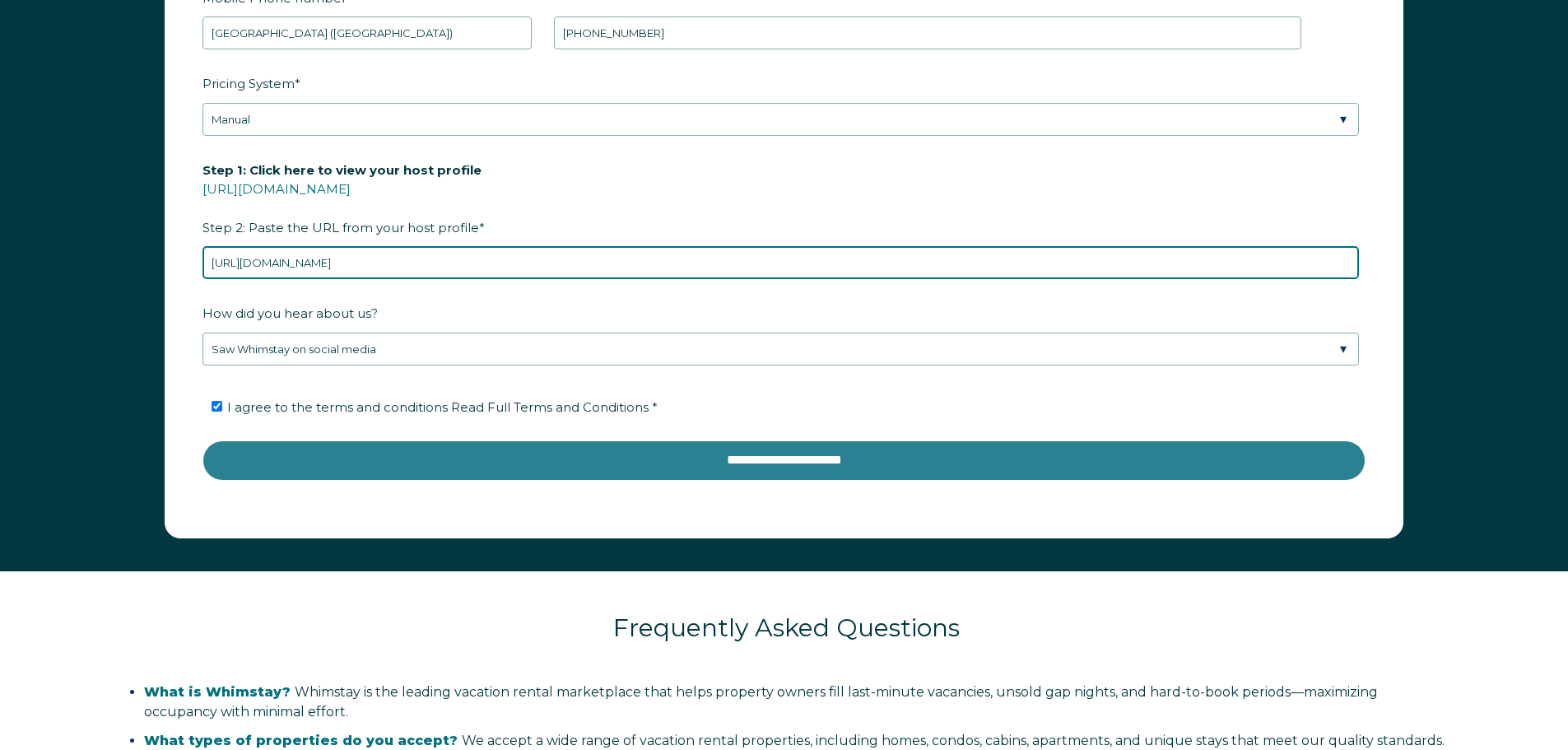
type input "https://hr.airbnb.com/rooms/1488613870862003968?_set_bev_on_new_domain=17258963…"
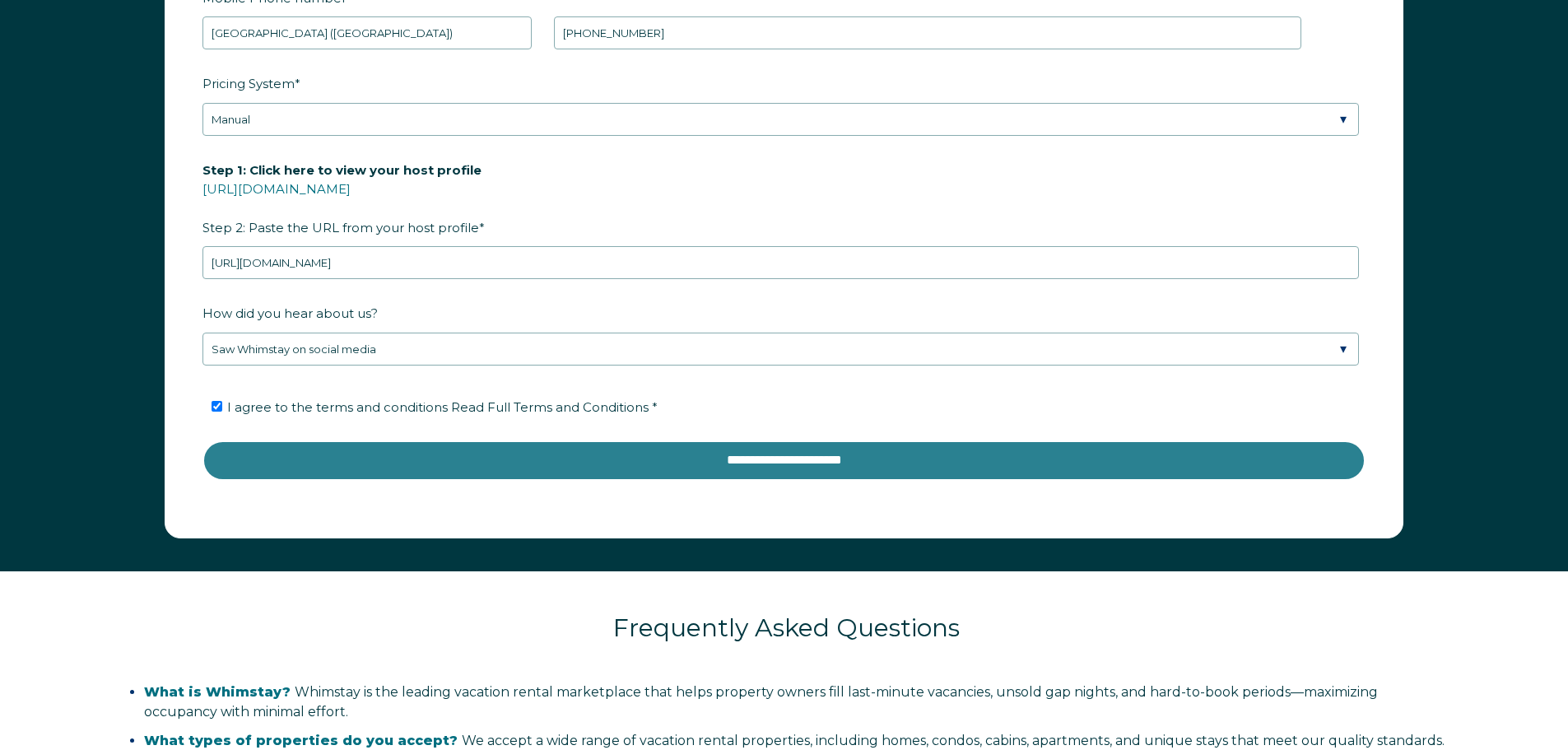
click at [822, 460] on input "**********" at bounding box center [784, 460] width 1164 height 39
